Goal: Information Seeking & Learning: Learn about a topic

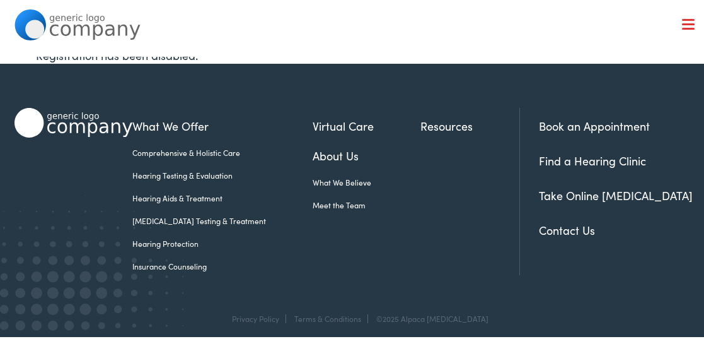
click at [428, 122] on link "Resources" at bounding box center [470, 123] width 99 height 17
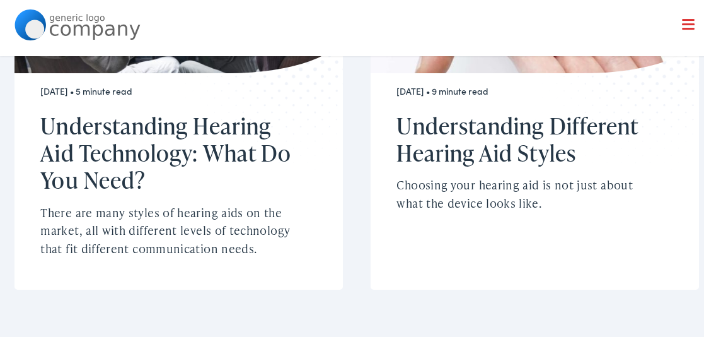
scroll to position [828, 0]
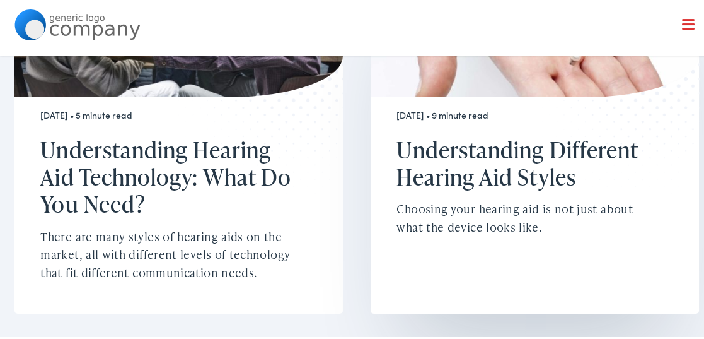
click at [515, 151] on h2 "Understanding Different Hearing Aid Styles" at bounding box center [528, 161] width 263 height 54
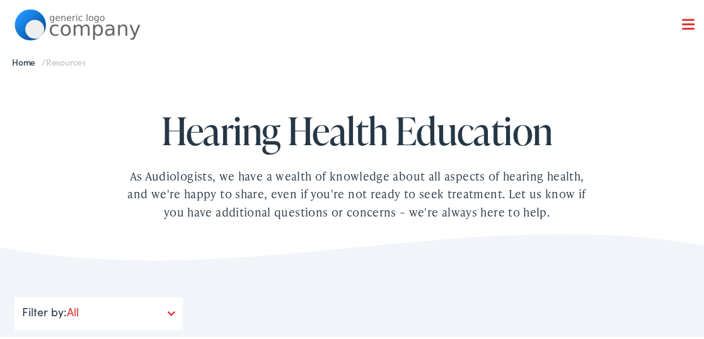
scroll to position [0, 0]
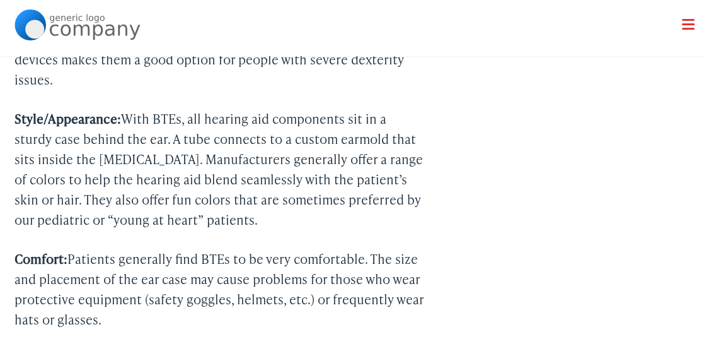
scroll to position [3663, 0]
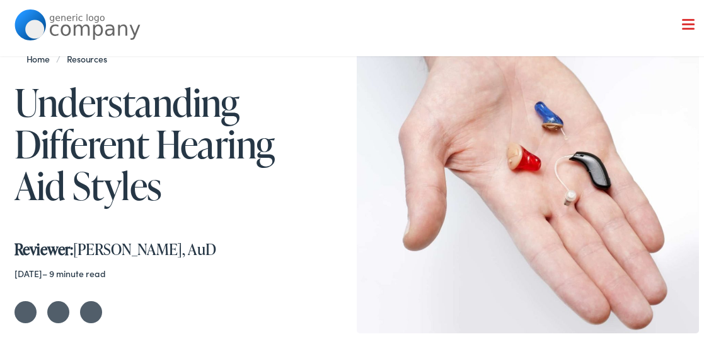
scroll to position [0, 0]
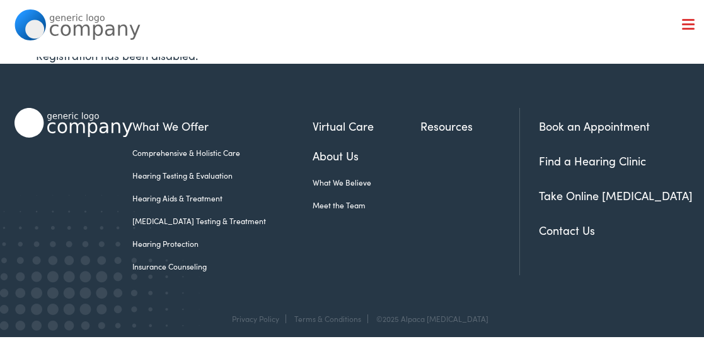
click at [203, 194] on link "Hearing Aids & Treatment" at bounding box center [222, 195] width 180 height 11
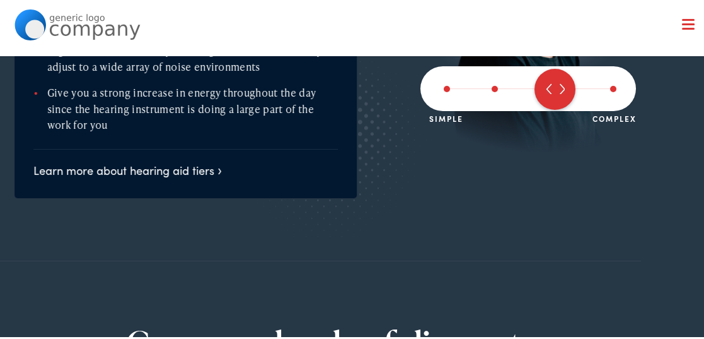
scroll to position [1561, 0]
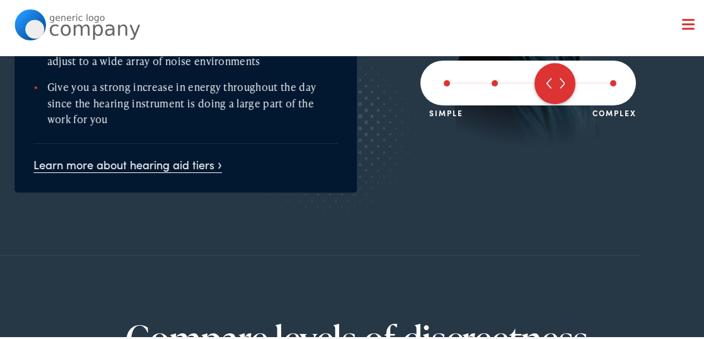
click at [194, 154] on link "Learn more about hearing aid tiers" at bounding box center [127, 162] width 189 height 16
